Goal: Check status: Check status

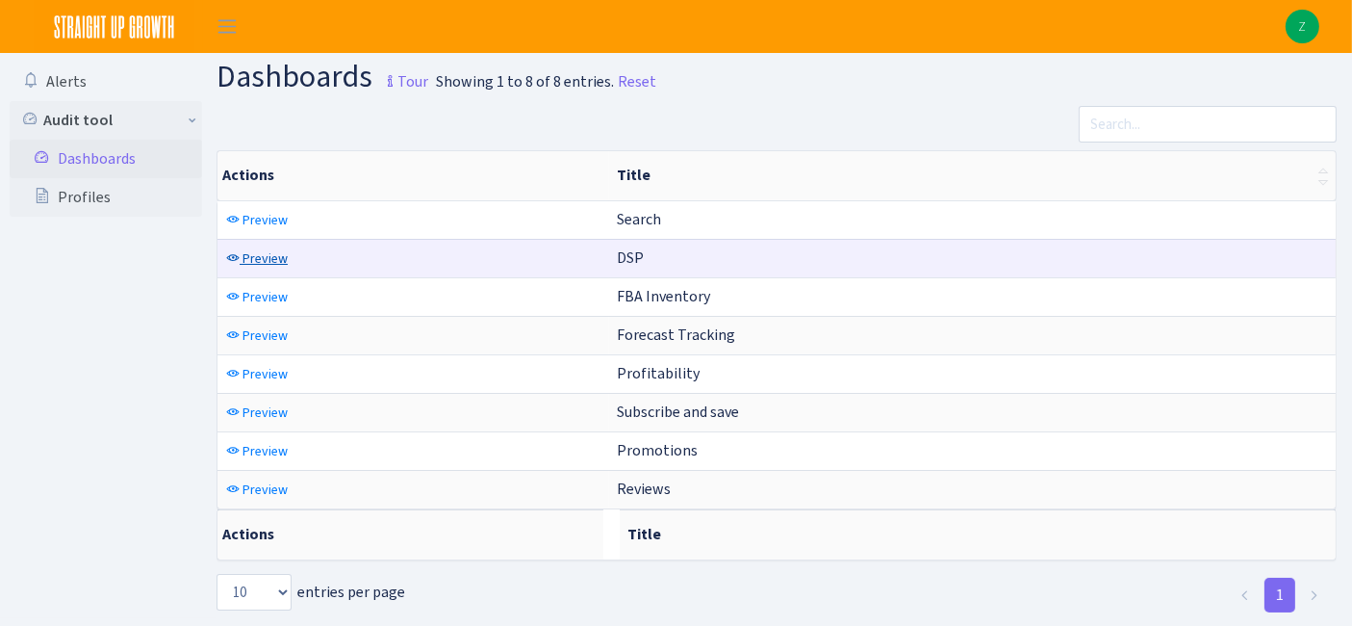
click at [264, 245] on link "Preview" at bounding box center [256, 258] width 71 height 30
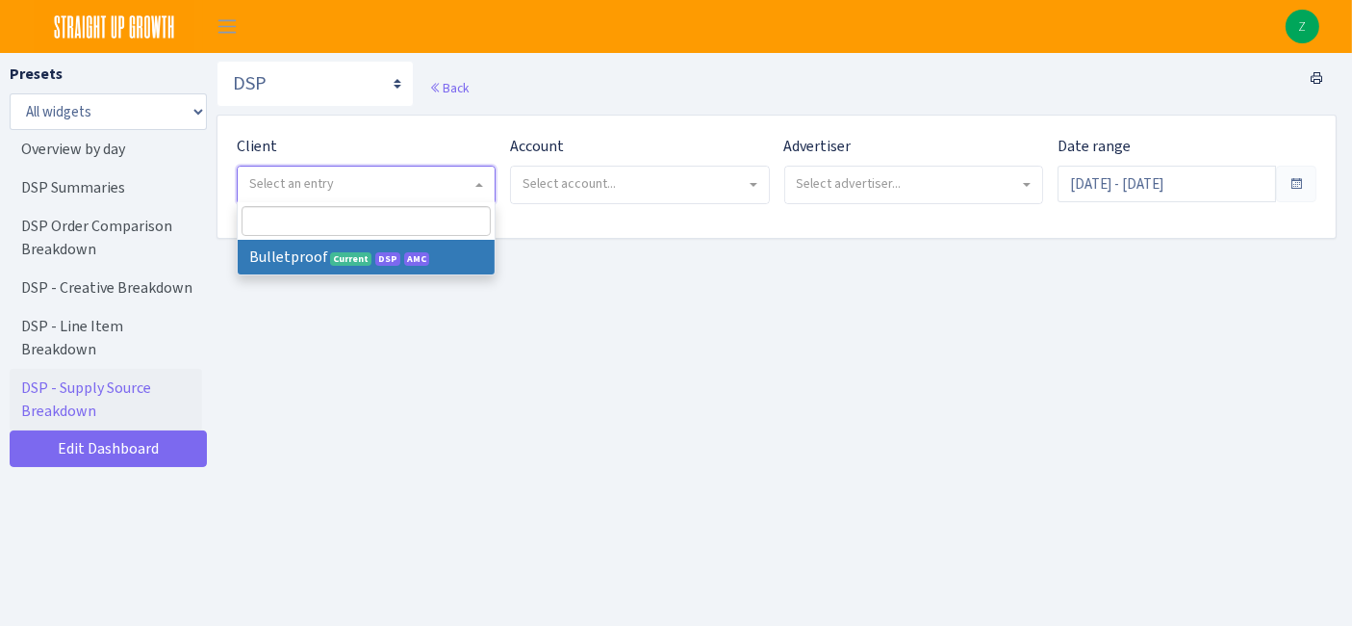
click at [351, 199] on span "Select an entry" at bounding box center [366, 184] width 257 height 37
select select "409"
select select
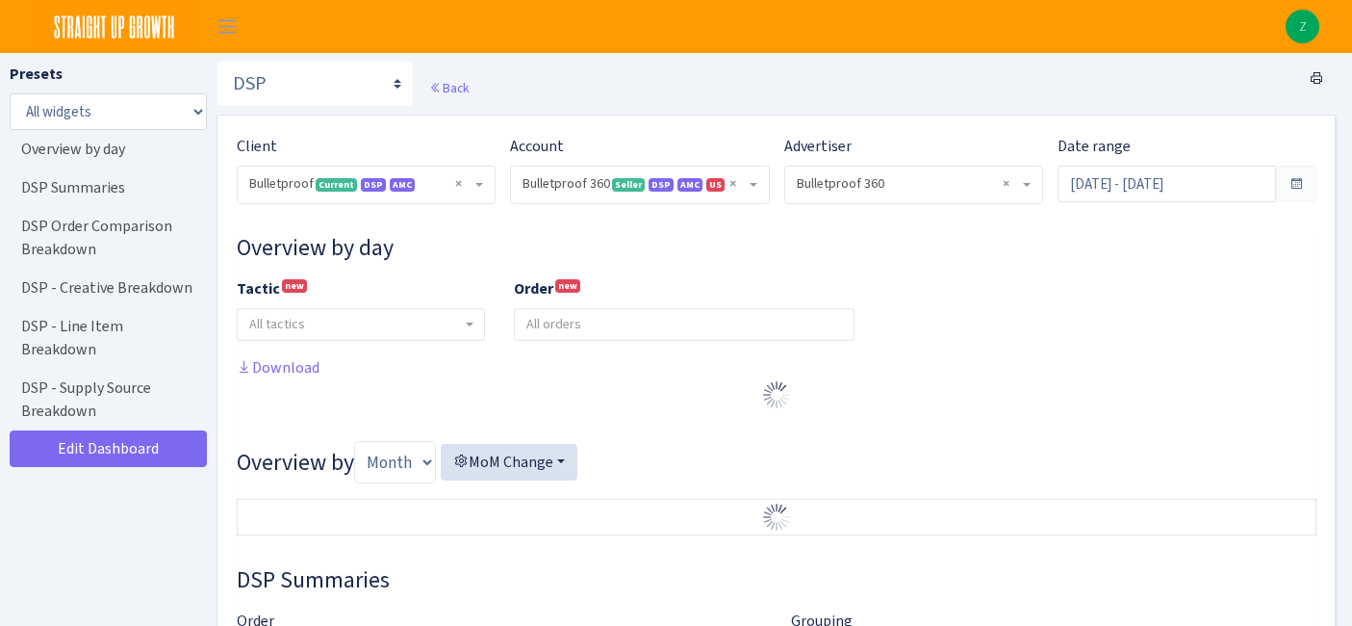
select select "3235730245795869"
select select "2888625790301"
select select
click at [1298, 171] on span at bounding box center [1296, 184] width 40 height 37
click at [1248, 185] on input "Jul 12, 2025 - Aug 10, 2025" at bounding box center [1167, 184] width 218 height 37
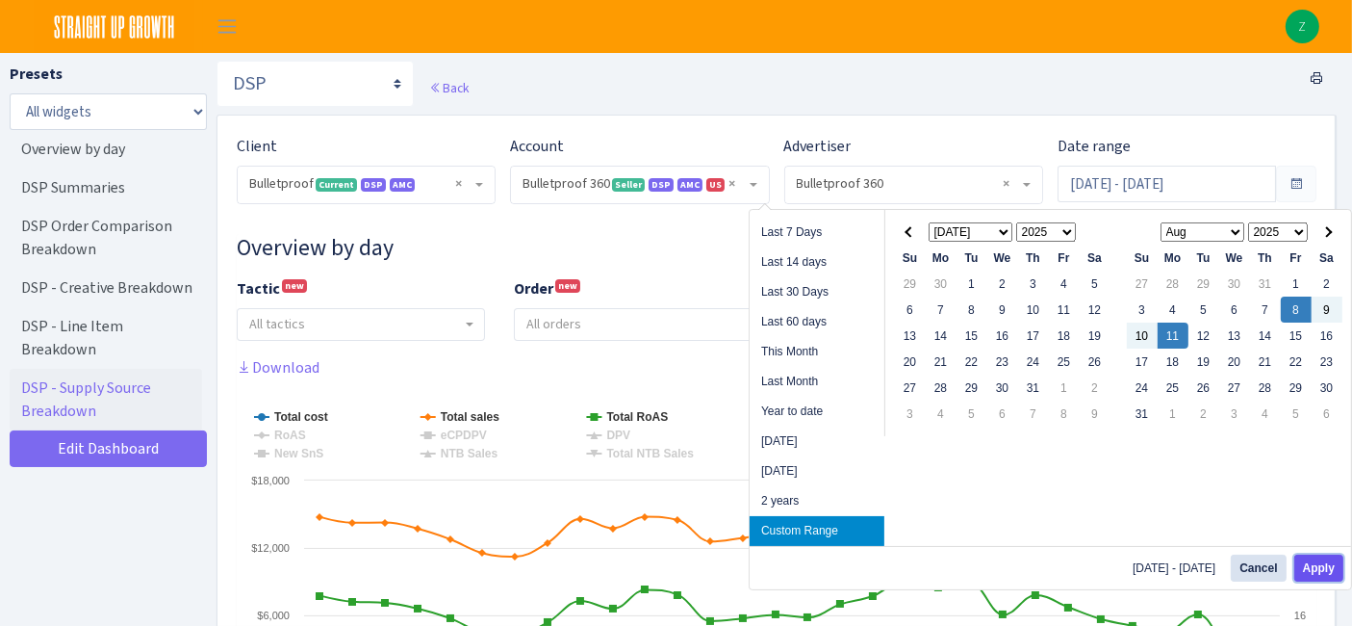
click at [1304, 558] on button "Apply" at bounding box center [1318, 567] width 49 height 27
type input "[DATE] - [DATE]"
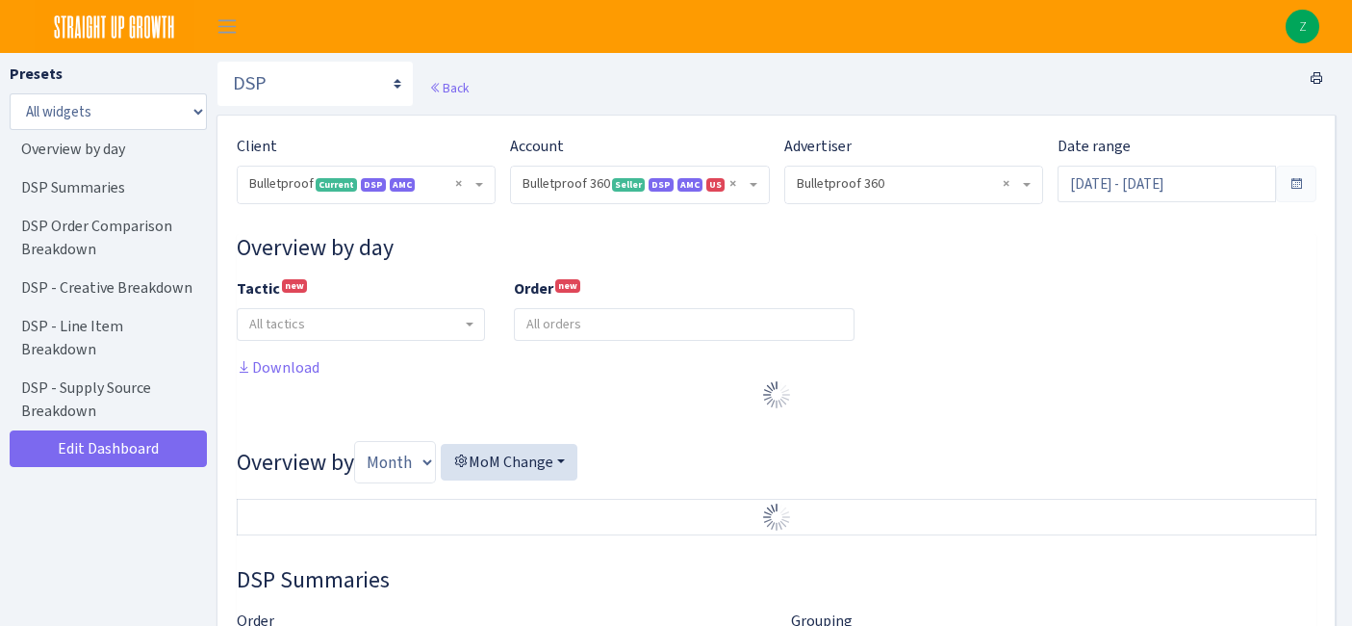
select select "3235730245795869"
select select "2888625790301"
select select
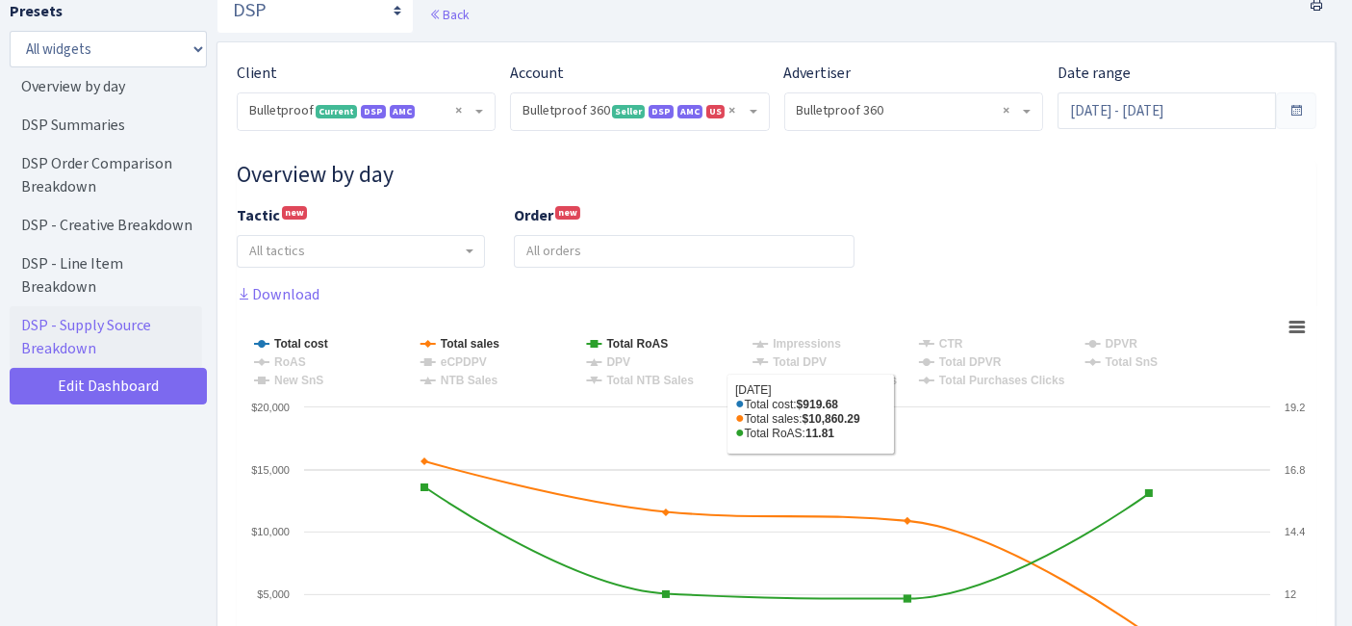
scroll to position [107, 0]
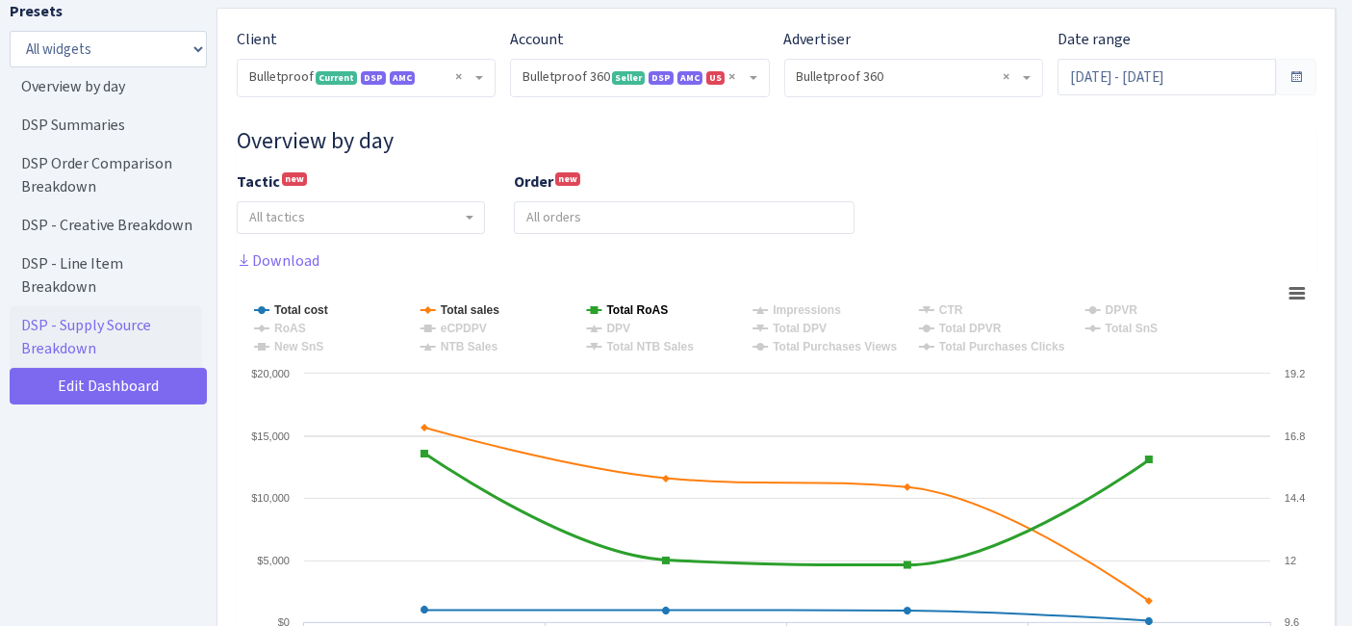
click at [644, 308] on tspan "Total RoAS" at bounding box center [637, 309] width 62 height 13
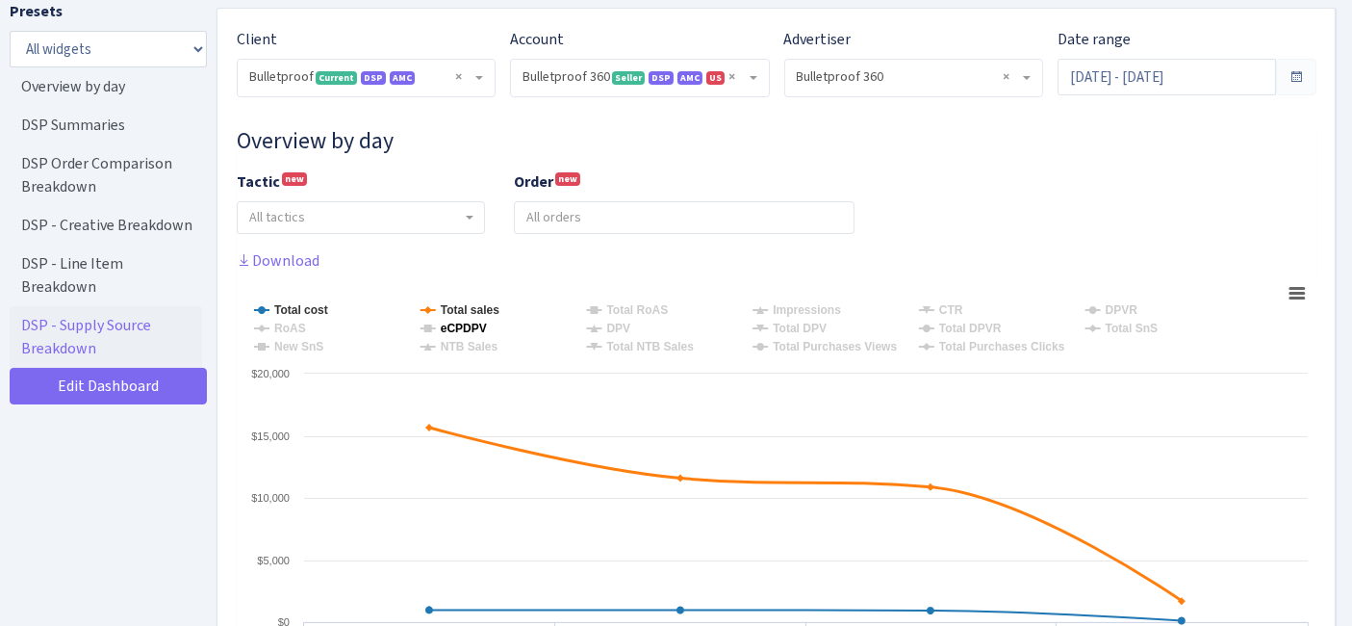
click at [498, 319] on rect at bounding box center [777, 464] width 1081 height 385
click at [485, 310] on tspan "Total sales" at bounding box center [470, 309] width 59 height 13
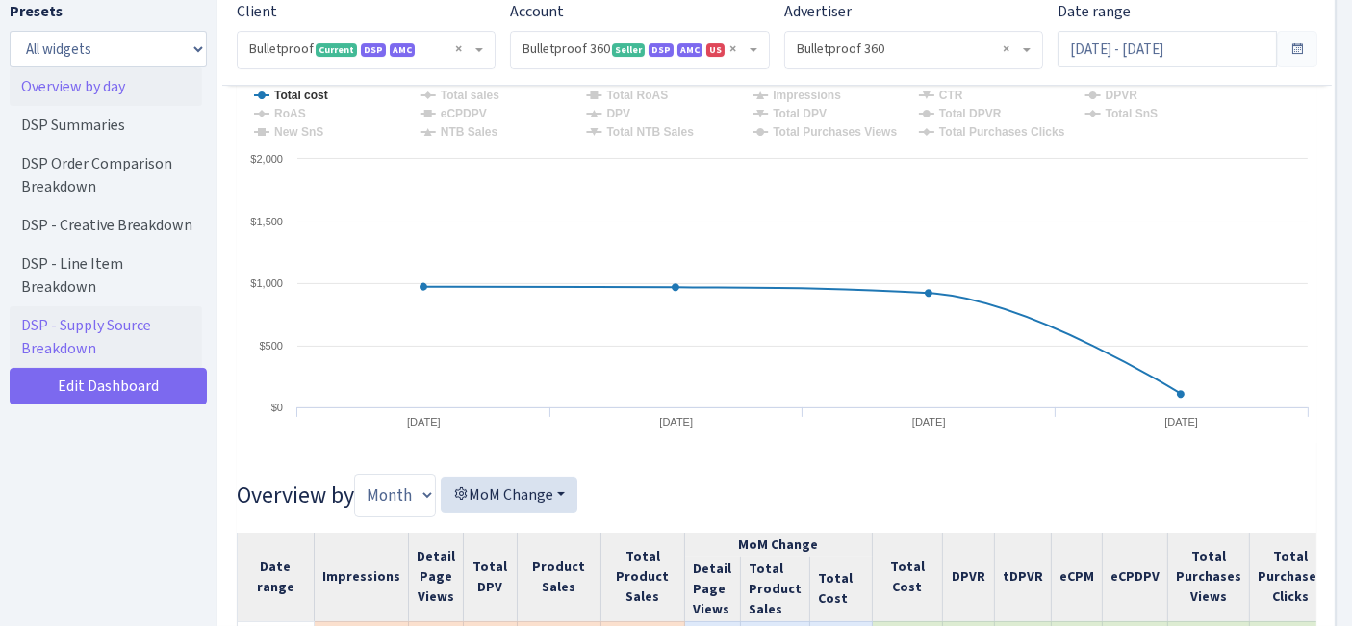
scroll to position [0, 0]
